Goal: Transaction & Acquisition: Obtain resource

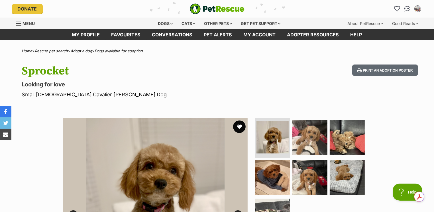
click at [239, 126] on button "favourite" at bounding box center [239, 127] width 13 height 13
click at [254, 34] on link "My account" at bounding box center [260, 34] width 44 height 11
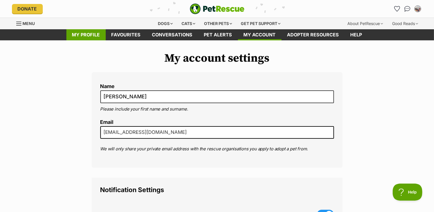
click at [84, 34] on link "My profile" at bounding box center [85, 34] width 39 height 11
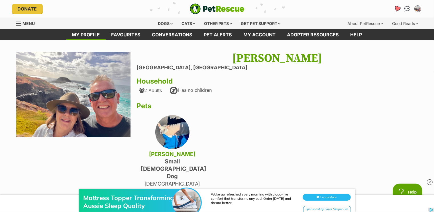
click at [396, 8] on icon "Favourites" at bounding box center [396, 8] width 7 height 7
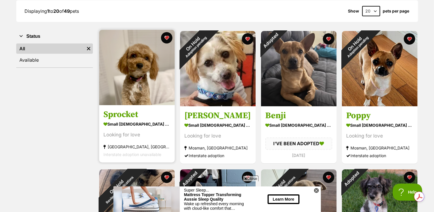
click at [137, 79] on img at bounding box center [136, 67] width 75 height 75
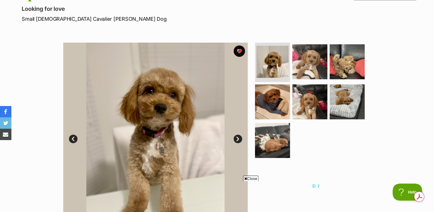
scroll to position [85, 0]
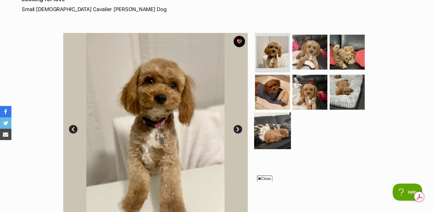
click at [273, 131] on img at bounding box center [272, 131] width 37 height 37
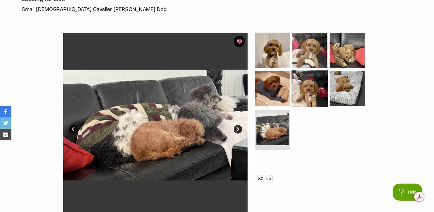
click at [308, 90] on img at bounding box center [309, 89] width 37 height 37
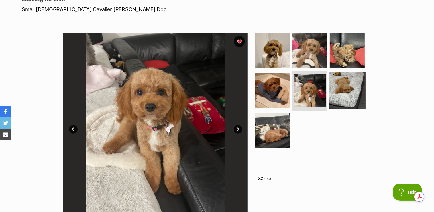
click at [343, 88] on img at bounding box center [347, 90] width 37 height 37
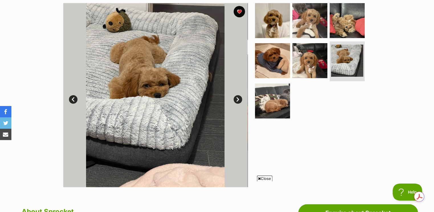
scroll to position [57, 0]
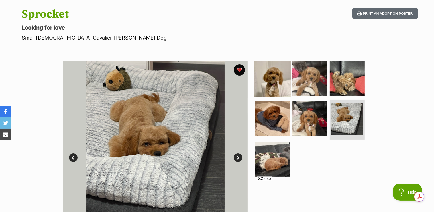
click at [272, 75] on img at bounding box center [272, 78] width 37 height 37
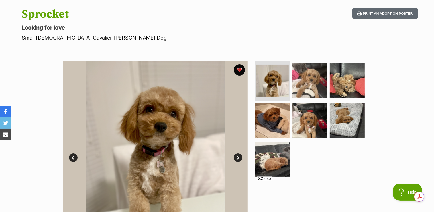
scroll to position [0, 0]
